Goal: Navigation & Orientation: Understand site structure

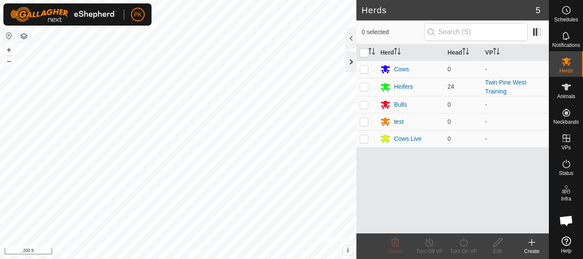
click at [352, 59] on div at bounding box center [351, 62] width 10 height 20
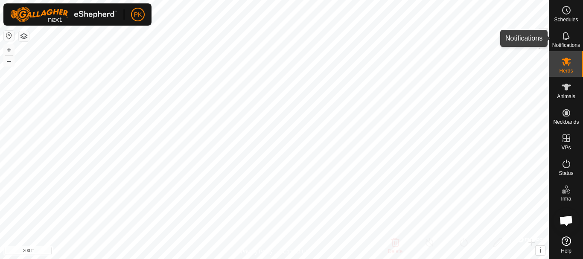
click at [566, 40] on icon at bounding box center [566, 36] width 10 height 10
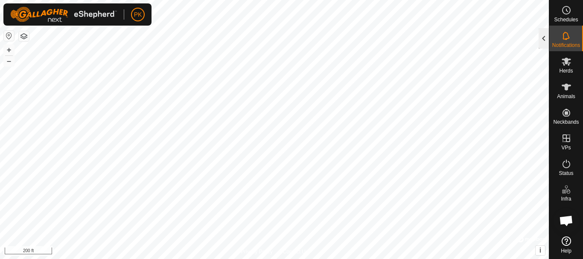
click at [539, 39] on div at bounding box center [543, 38] width 10 height 20
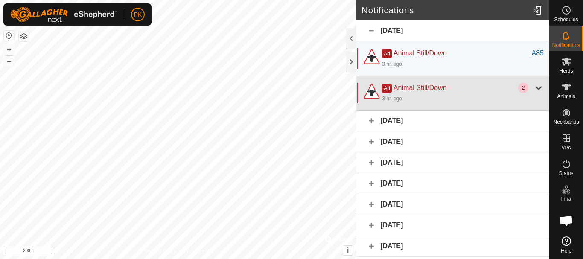
click at [533, 88] on div at bounding box center [538, 88] width 10 height 10
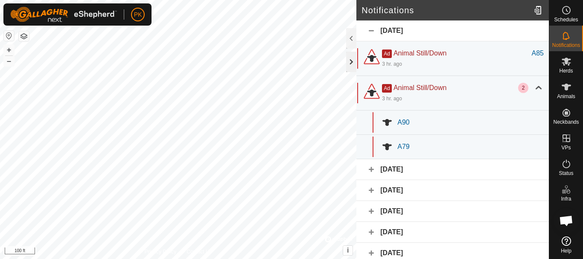
click at [348, 61] on div at bounding box center [351, 62] width 10 height 20
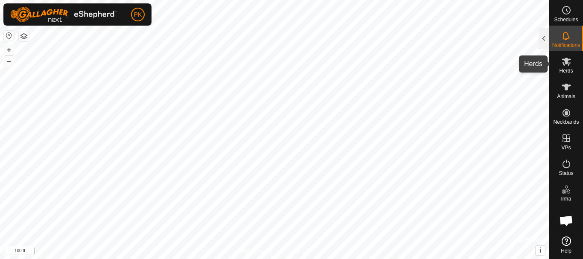
click at [563, 64] on icon at bounding box center [565, 62] width 9 height 8
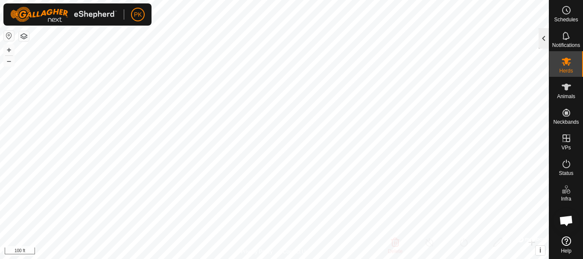
click at [540, 36] on div at bounding box center [543, 38] width 10 height 20
click at [554, 36] on div "0 selected" at bounding box center [554, 32] width 0 height 18
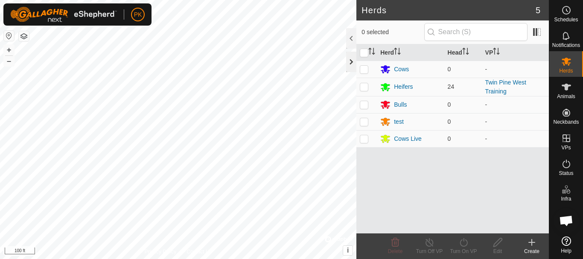
click at [351, 62] on div at bounding box center [351, 62] width 10 height 20
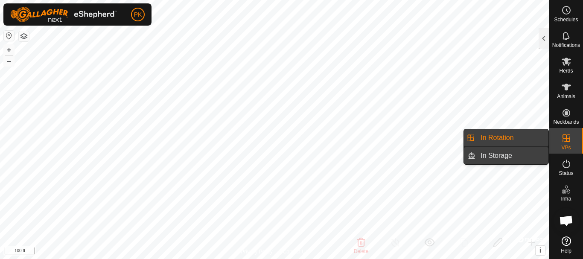
click at [516, 155] on link "In Storage" at bounding box center [511, 155] width 73 height 17
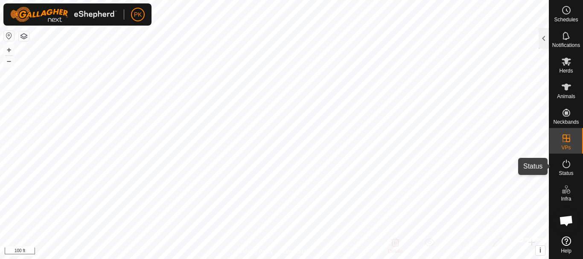
click at [566, 166] on icon at bounding box center [566, 164] width 10 height 10
click at [568, 170] on es-activation-svg-icon at bounding box center [565, 164] width 15 height 14
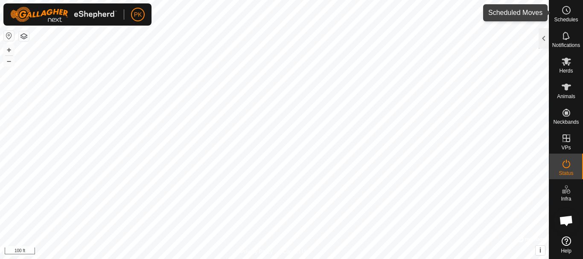
click at [566, 10] on icon at bounding box center [566, 10] width 1 height 3
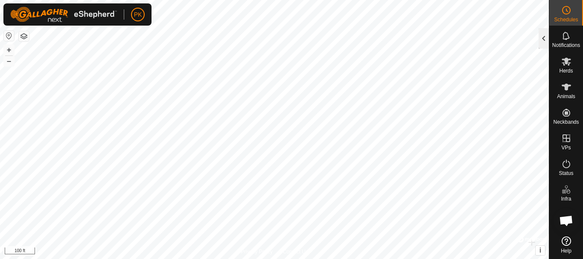
click at [542, 38] on div at bounding box center [543, 38] width 10 height 20
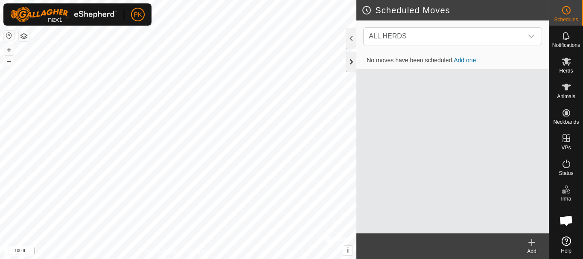
click at [351, 64] on div at bounding box center [351, 62] width 10 height 20
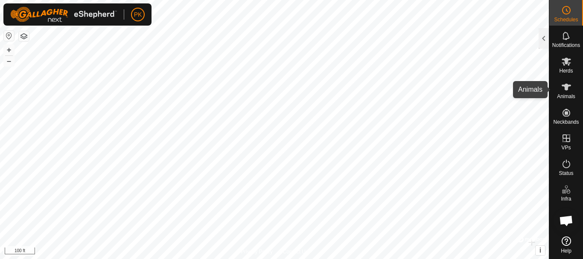
click at [564, 93] on es-animals-svg-icon at bounding box center [565, 87] width 15 height 14
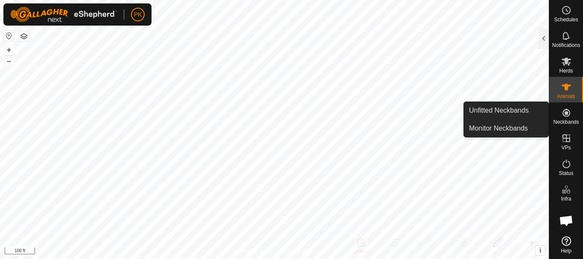
click at [567, 117] on icon at bounding box center [566, 112] width 10 height 10
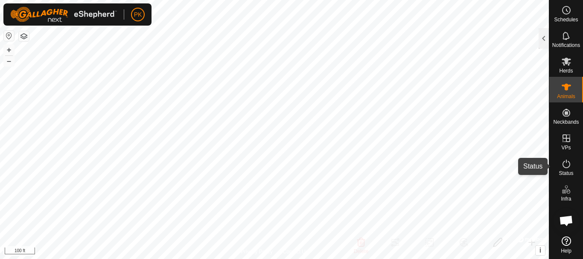
click at [566, 168] on icon at bounding box center [566, 164] width 10 height 10
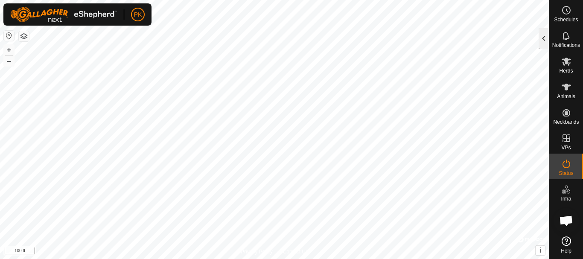
click at [543, 38] on div at bounding box center [543, 38] width 10 height 20
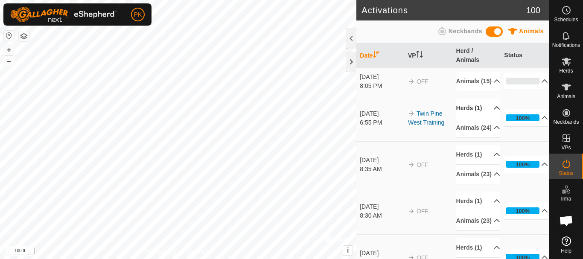
click at [493, 111] on icon at bounding box center [496, 107] width 7 height 7
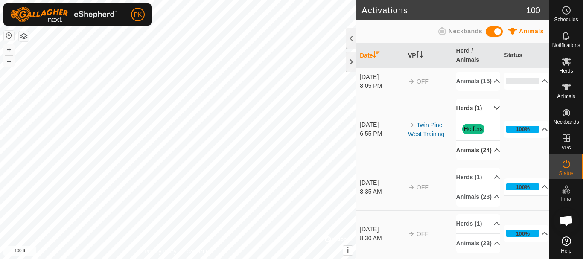
click at [493, 154] on icon at bounding box center [496, 150] width 7 height 7
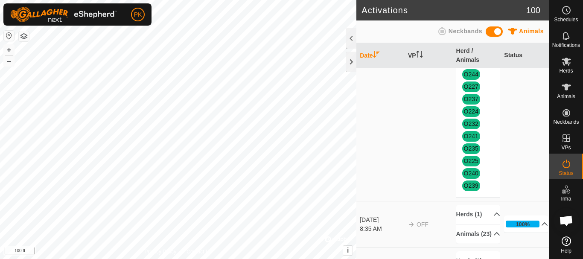
scroll to position [319, 0]
